Goal: Task Accomplishment & Management: Use online tool/utility

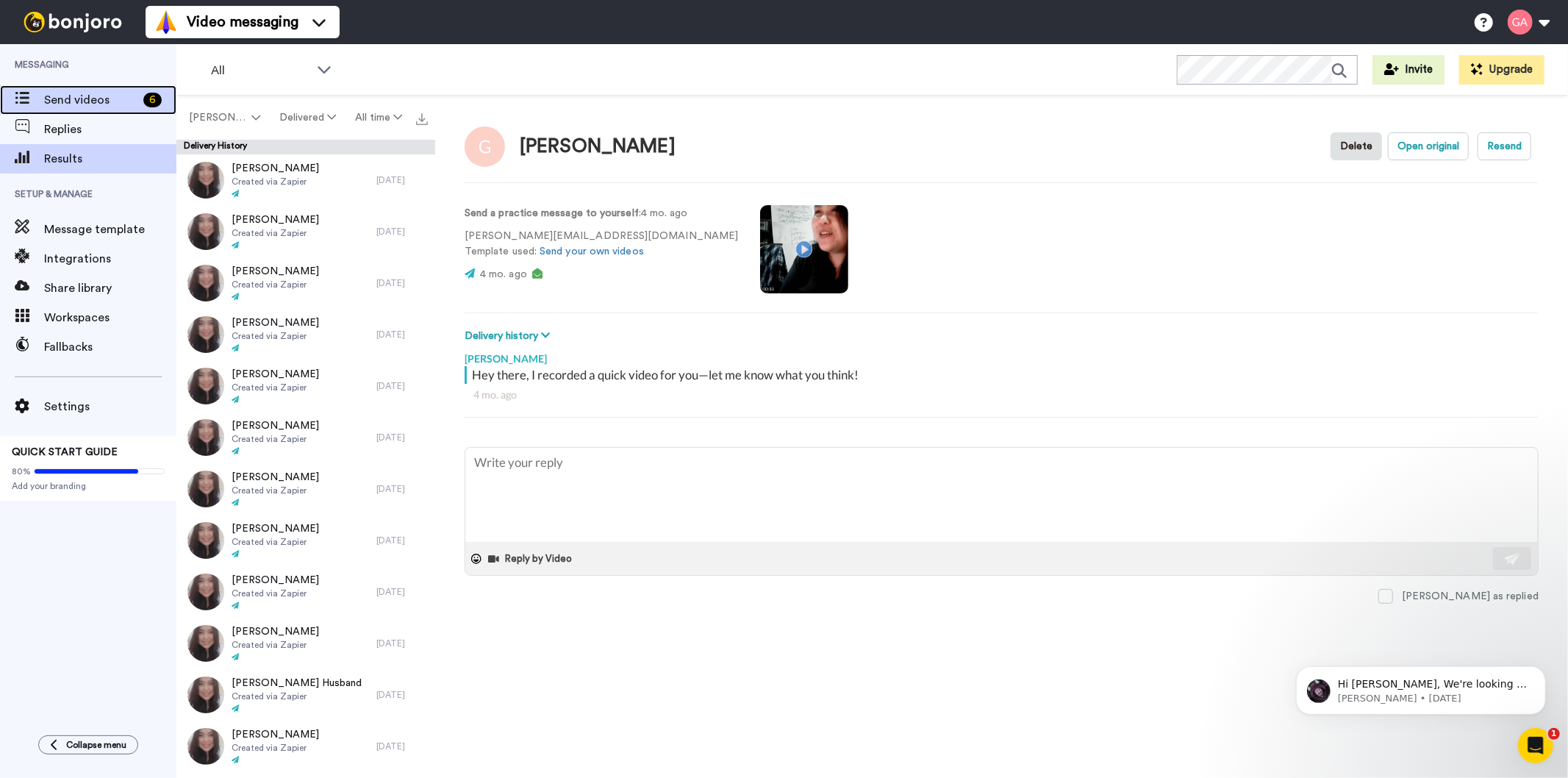
click at [82, 93] on span "Send videos" at bounding box center [90, 100] width 94 height 18
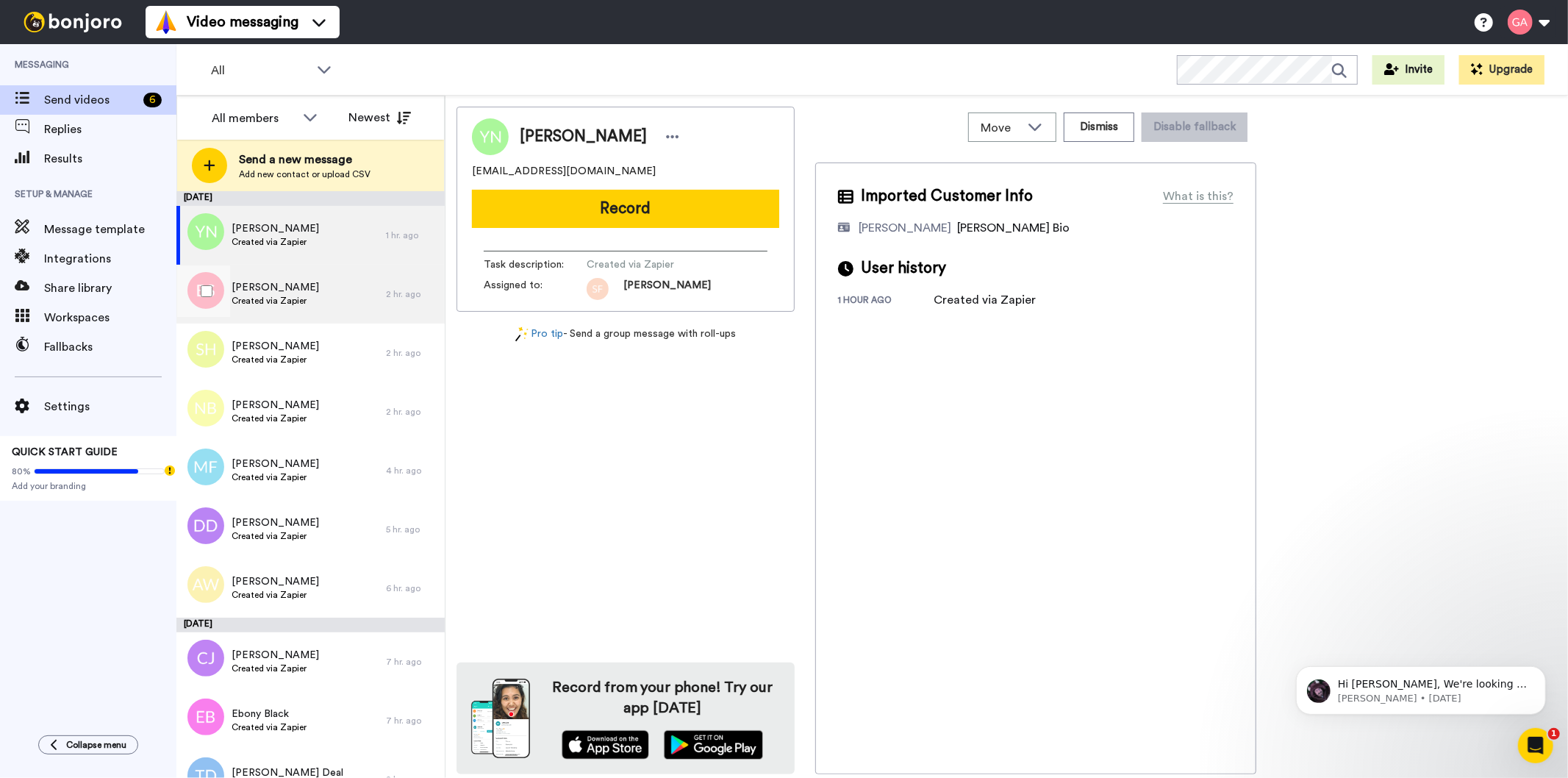
click at [296, 289] on span "Barb Sutton-Adams" at bounding box center [274, 287] width 87 height 14
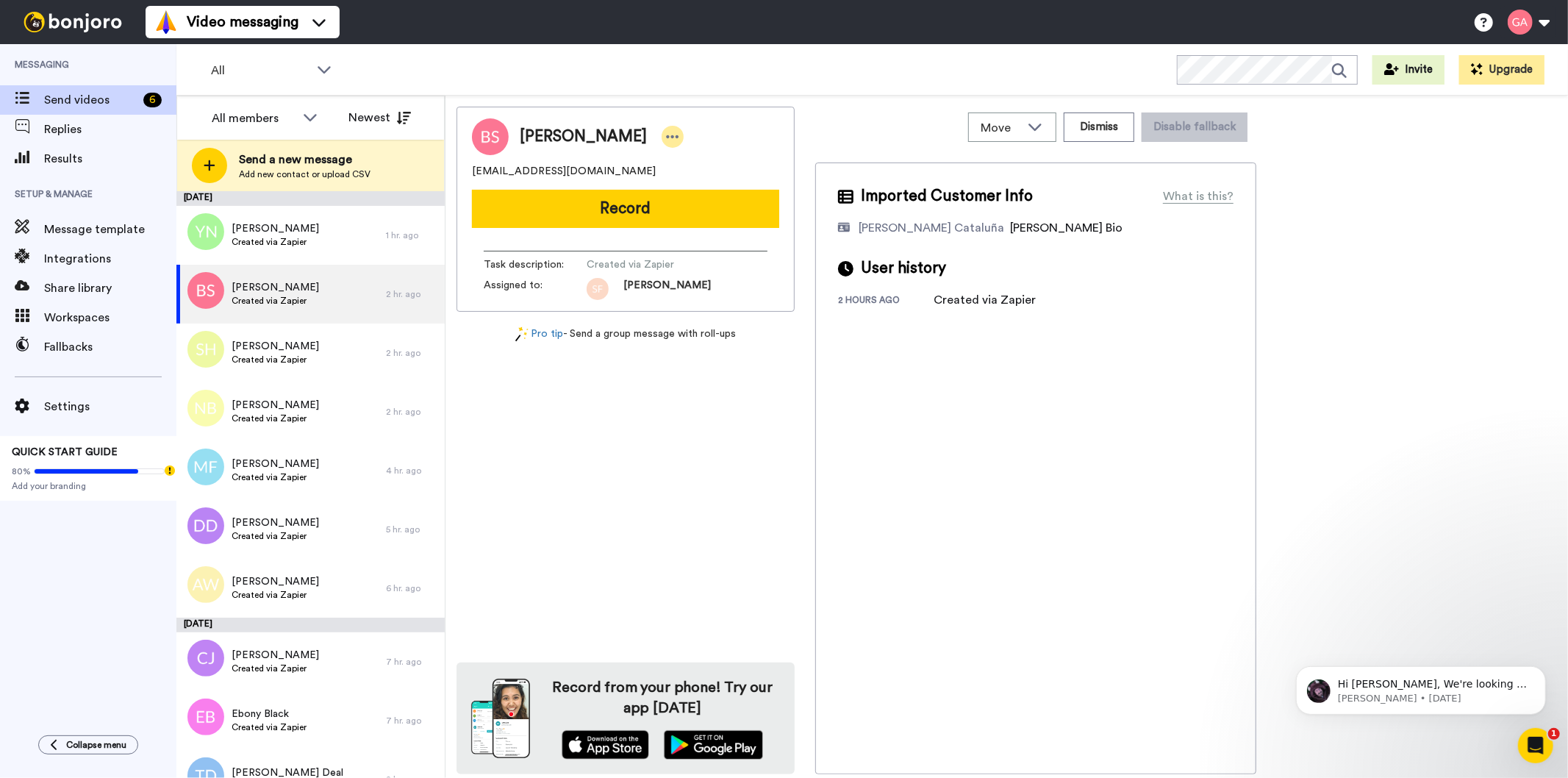
click at [677, 130] on icon at bounding box center [672, 137] width 14 height 14
click at [714, 177] on li "Assign" at bounding box center [722, 182] width 106 height 21
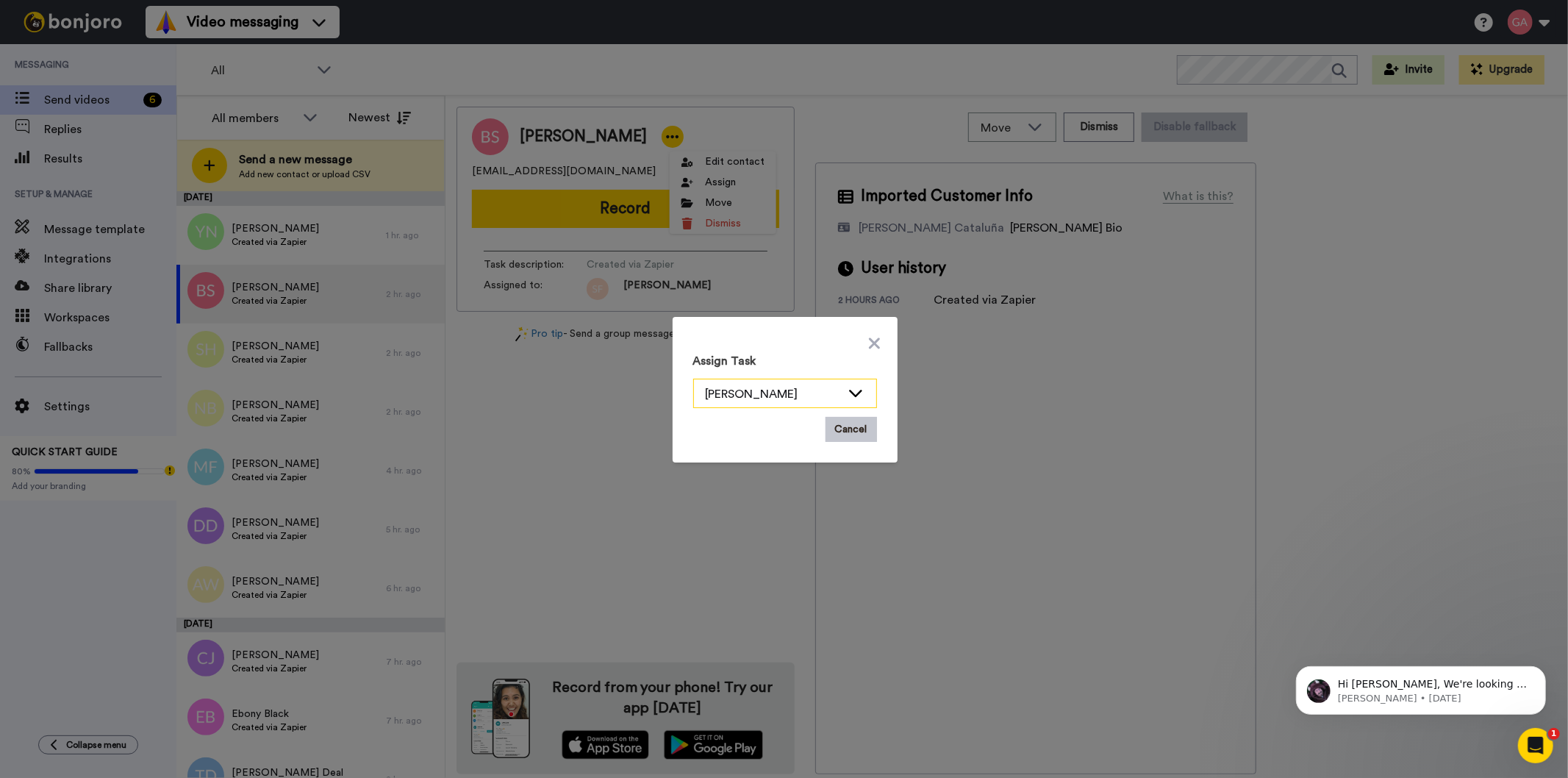
click at [848, 385] on icon at bounding box center [855, 392] width 18 height 14
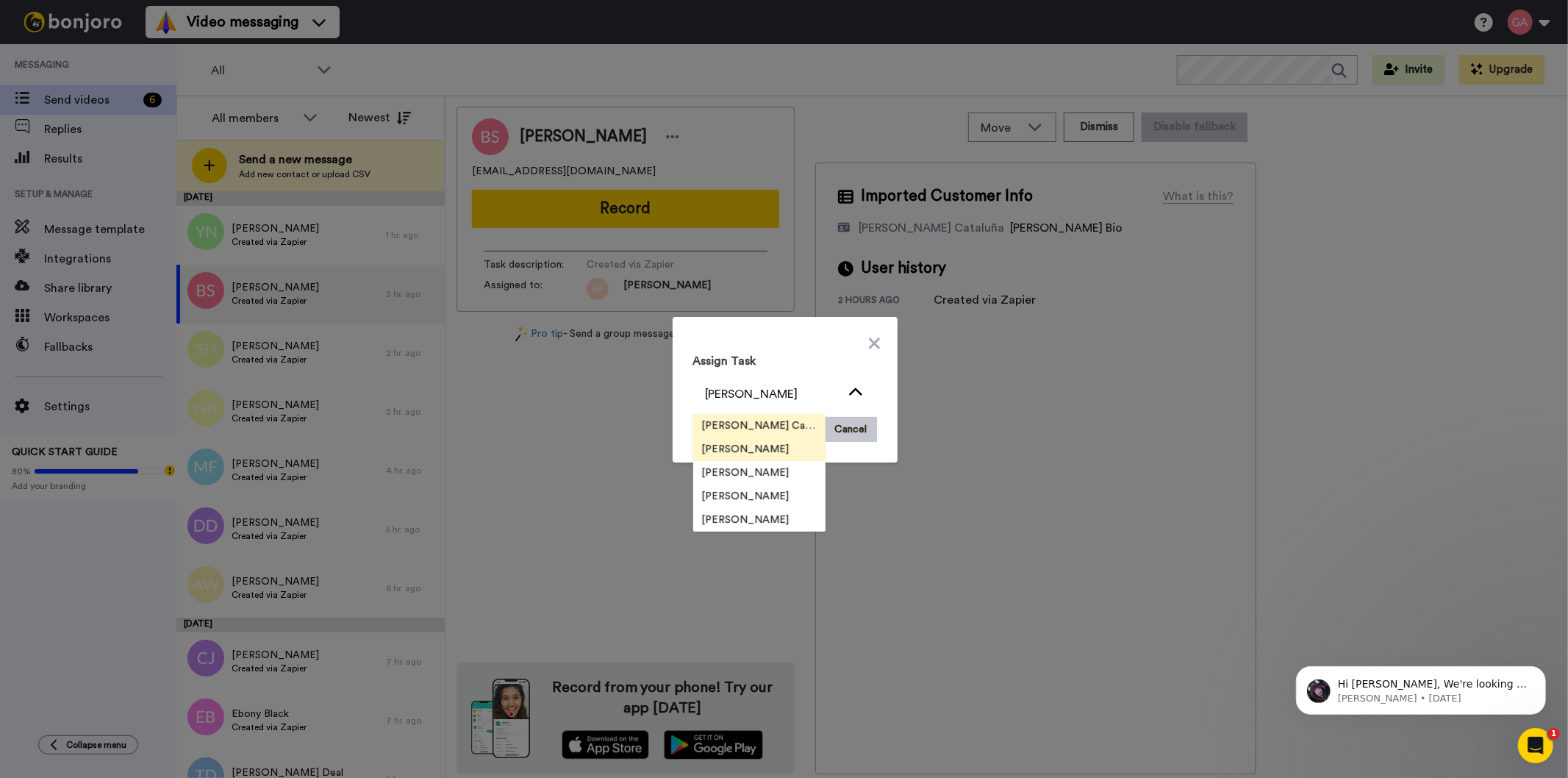
click at [765, 419] on span "Josephine Cataluña" at bounding box center [758, 426] width 132 height 14
